Goal: Navigation & Orientation: Find specific page/section

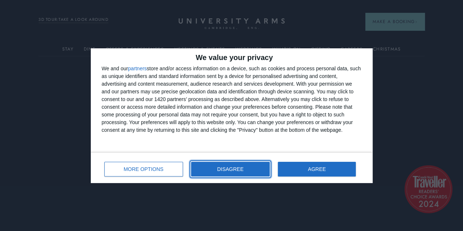
click at [264, 165] on button "DISAGREE" at bounding box center [230, 169] width 79 height 15
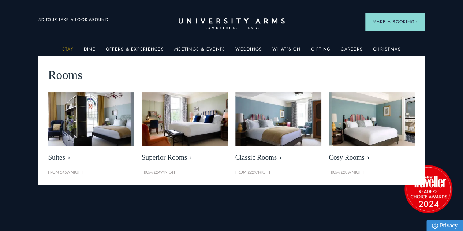
click at [72, 48] on link "Stay" at bounding box center [67, 51] width 11 height 10
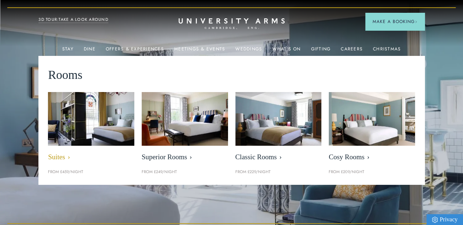
click at [121, 127] on img at bounding box center [91, 119] width 99 height 62
